Goal: Find specific page/section

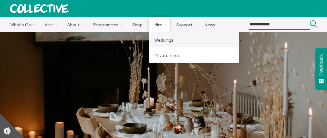
click at [168, 42] on link "Weddings" at bounding box center [194, 39] width 90 height 15
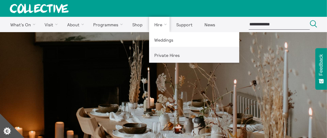
click at [161, 57] on link "Private Hires" at bounding box center [194, 54] width 90 height 15
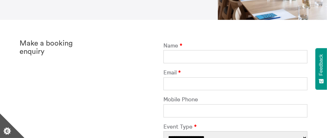
scroll to position [122, 0]
